Goal: Task Accomplishment & Management: Use online tool/utility

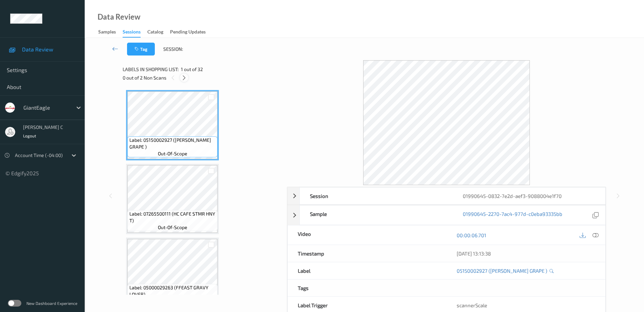
click at [185, 78] on icon at bounding box center [184, 78] width 6 height 6
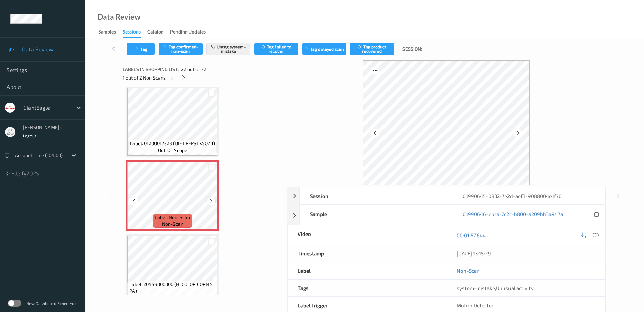
click at [214, 200] on icon at bounding box center [211, 202] width 6 height 6
click at [192, 142] on span "Label: 01200017323 (DIET PEPSI 7.5OZ 1)" at bounding box center [172, 143] width 85 height 7
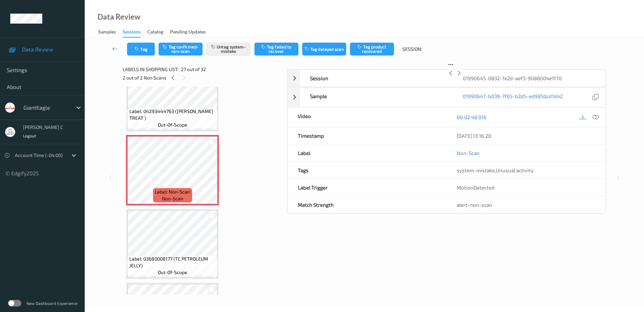
scroll to position [1862, 0]
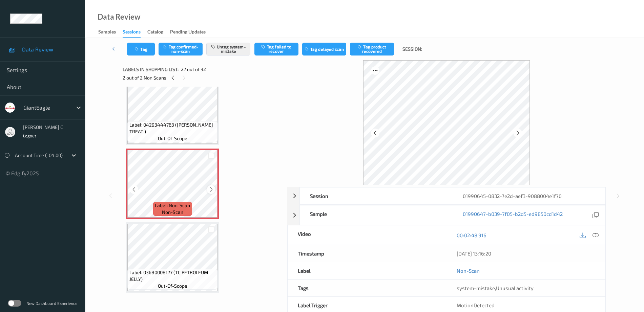
click at [211, 190] on icon at bounding box center [211, 190] width 6 height 6
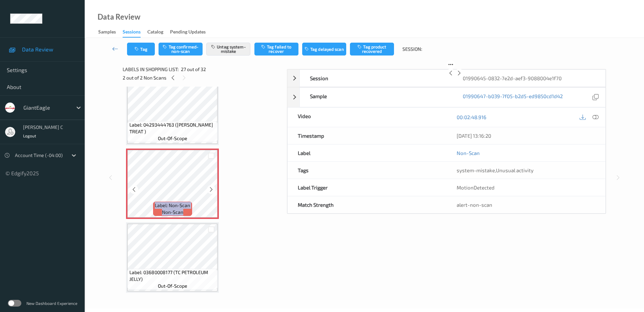
click at [211, 190] on icon at bounding box center [211, 190] width 6 height 6
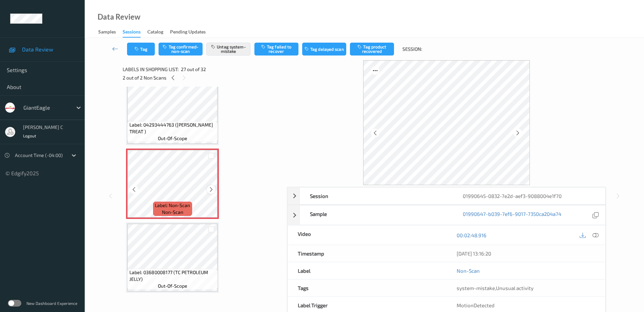
scroll to position [1820, 0]
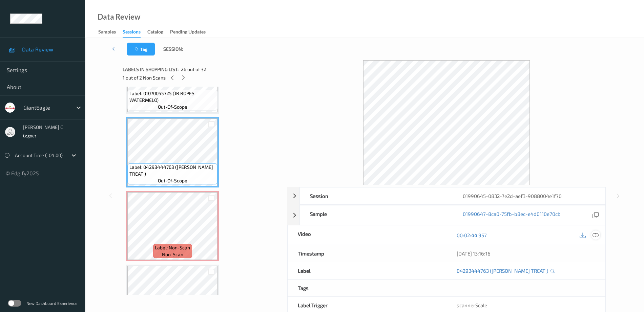
click at [596, 235] on icon at bounding box center [596, 235] width 6 height 6
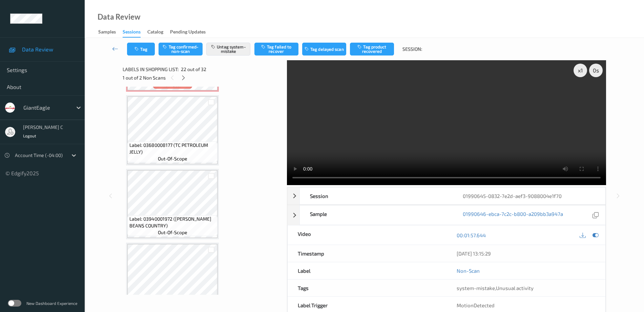
scroll to position [1913, 0]
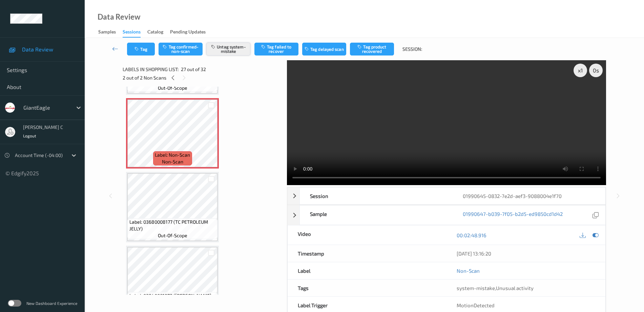
click at [240, 54] on button "Untag system-mistake" at bounding box center [228, 49] width 44 height 13
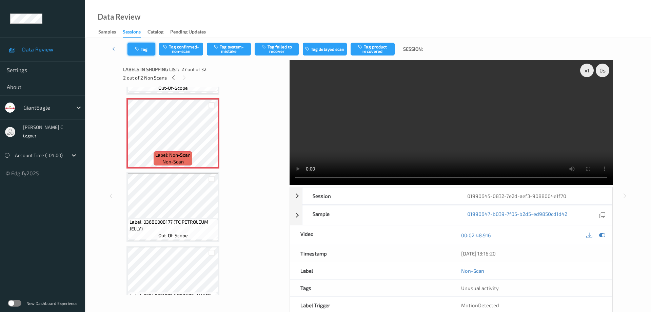
click at [138, 50] on icon "button" at bounding box center [138, 49] width 6 height 5
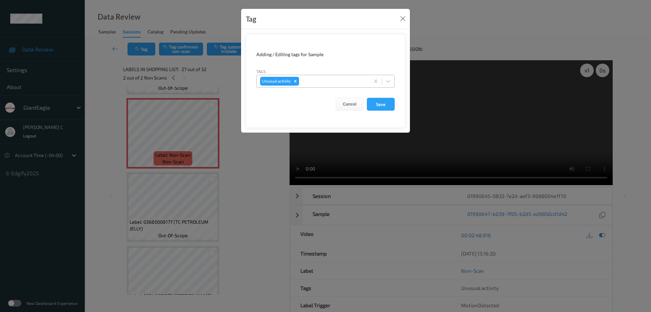
click at [297, 83] on icon "Remove Unusual activity" at bounding box center [295, 81] width 5 height 5
click at [385, 108] on button "Save" at bounding box center [381, 104] width 28 height 13
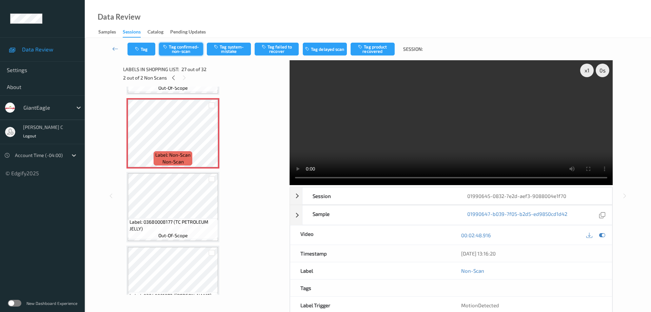
click at [180, 55] on button "Tag confirmed-non-scan" at bounding box center [181, 49] width 44 height 13
click at [215, 139] on div at bounding box center [211, 139] width 8 height 8
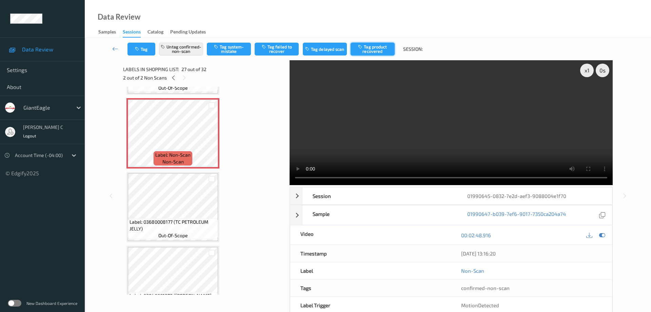
click at [384, 51] on button "Tag product recovered" at bounding box center [372, 49] width 44 height 13
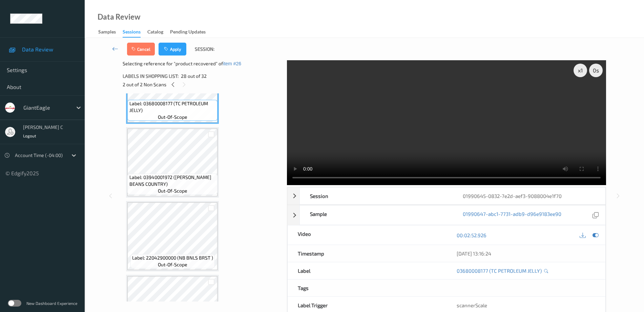
scroll to position [2040, 0]
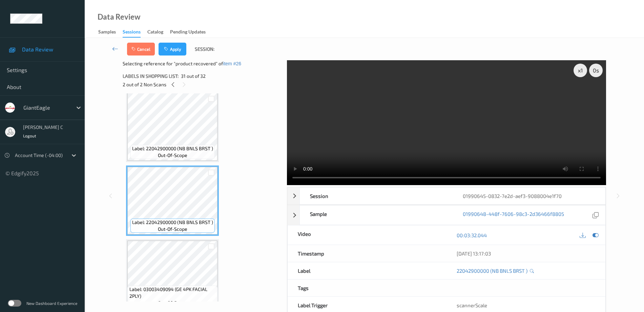
scroll to position [2159, 0]
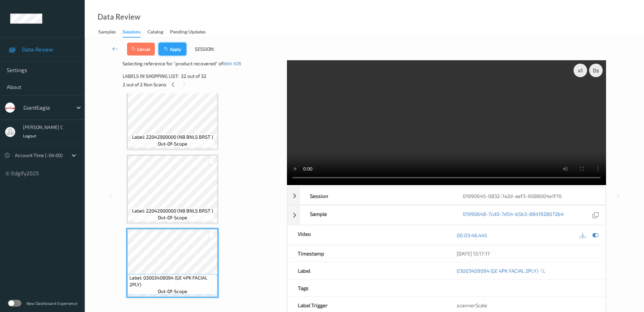
click at [179, 52] on button "Apply" at bounding box center [173, 49] width 28 height 13
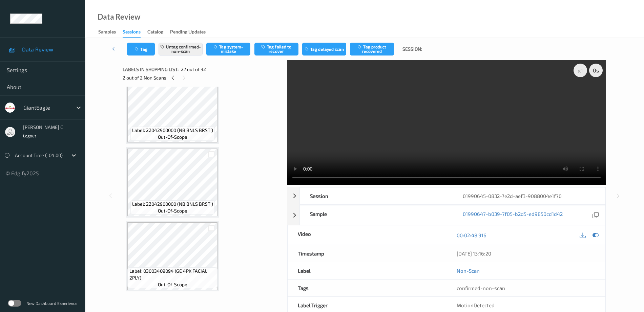
scroll to position [1850, 0]
